Goal: Navigation & Orientation: Find specific page/section

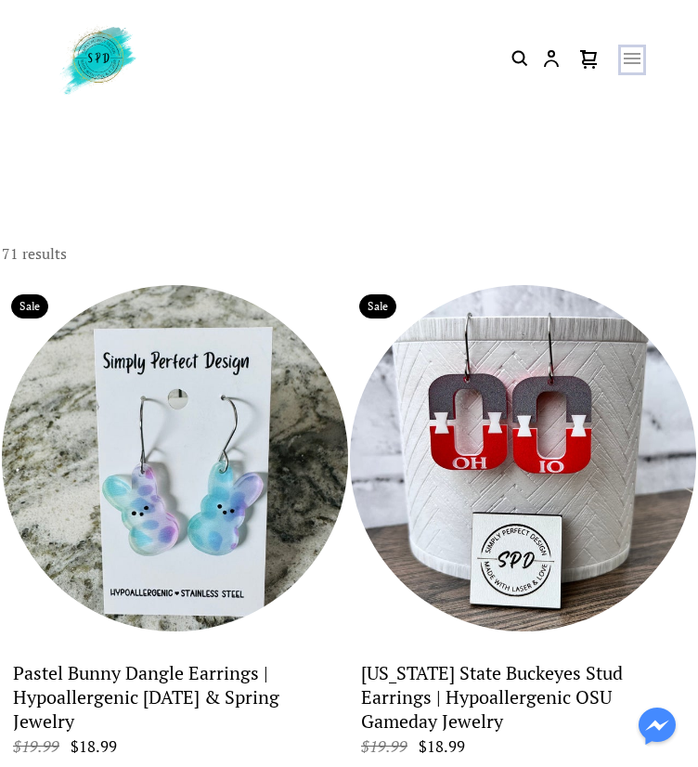
click at [627, 60] on icon "Open menu" at bounding box center [632, 58] width 22 height 22
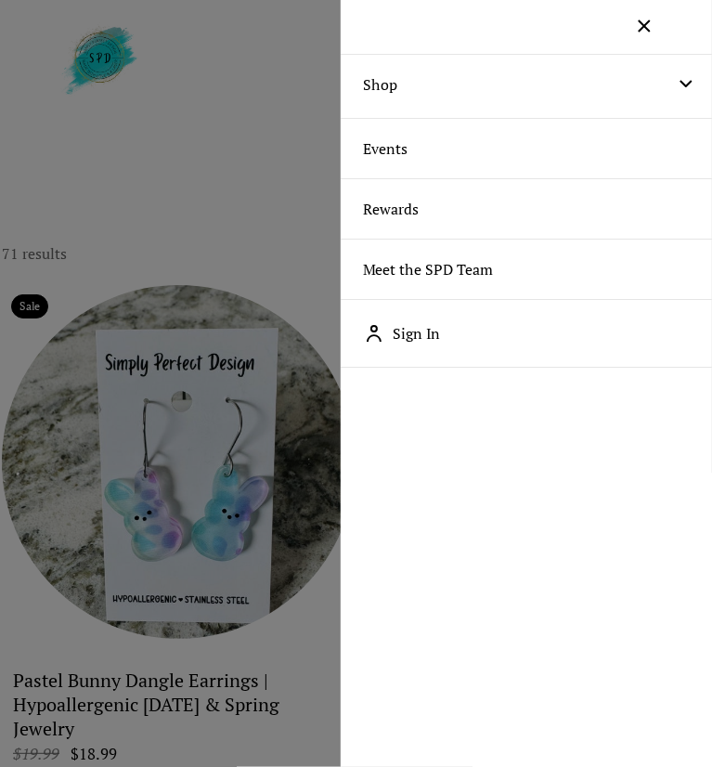
click at [382, 89] on link "Shop" at bounding box center [380, 84] width 79 height 59
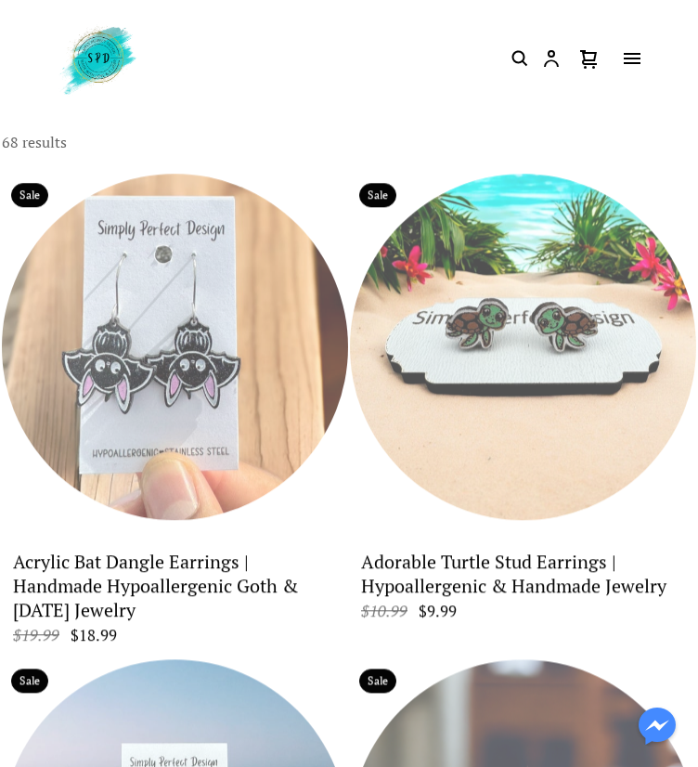
click at [639, 61] on icon "Open menu" at bounding box center [632, 58] width 22 height 22
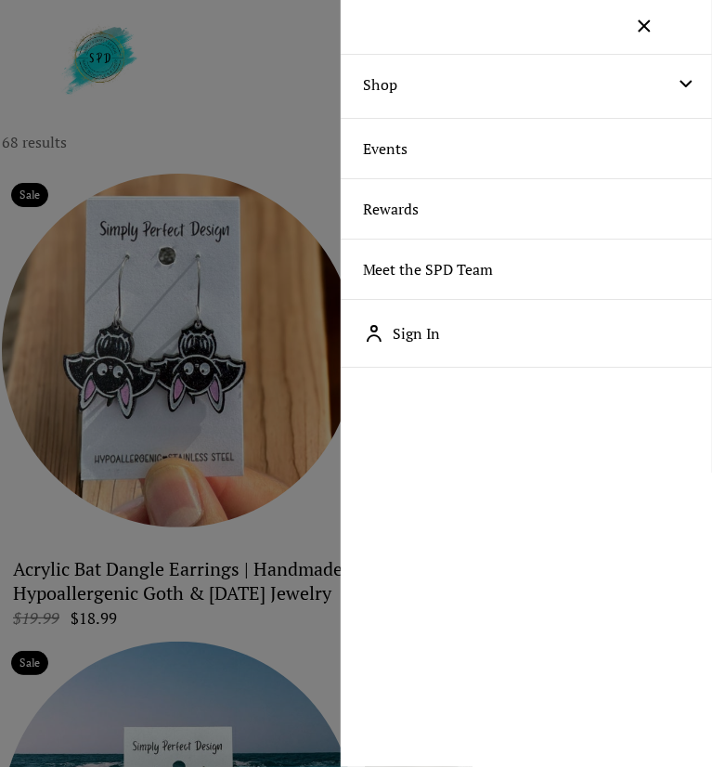
click at [679, 82] on icon at bounding box center [685, 84] width 12 height 7
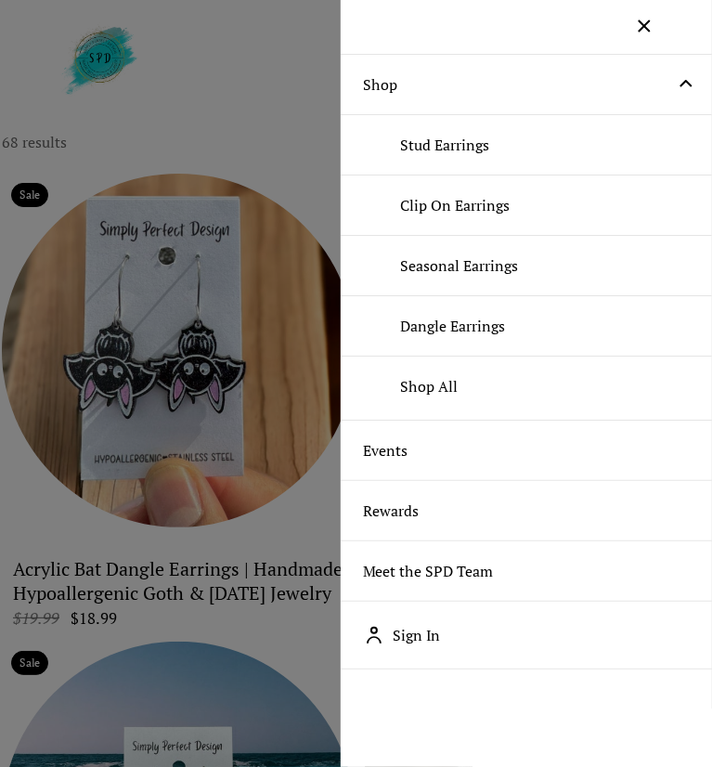
click at [438, 268] on link "Seasonal Earrings" at bounding box center [526, 265] width 371 height 59
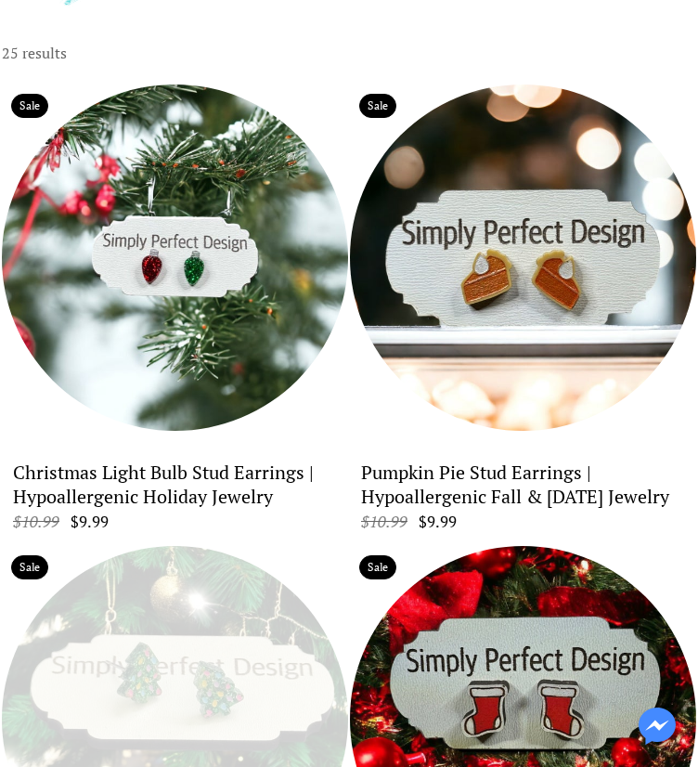
scroll to position [82, 0]
